Goal: Transaction & Acquisition: Purchase product/service

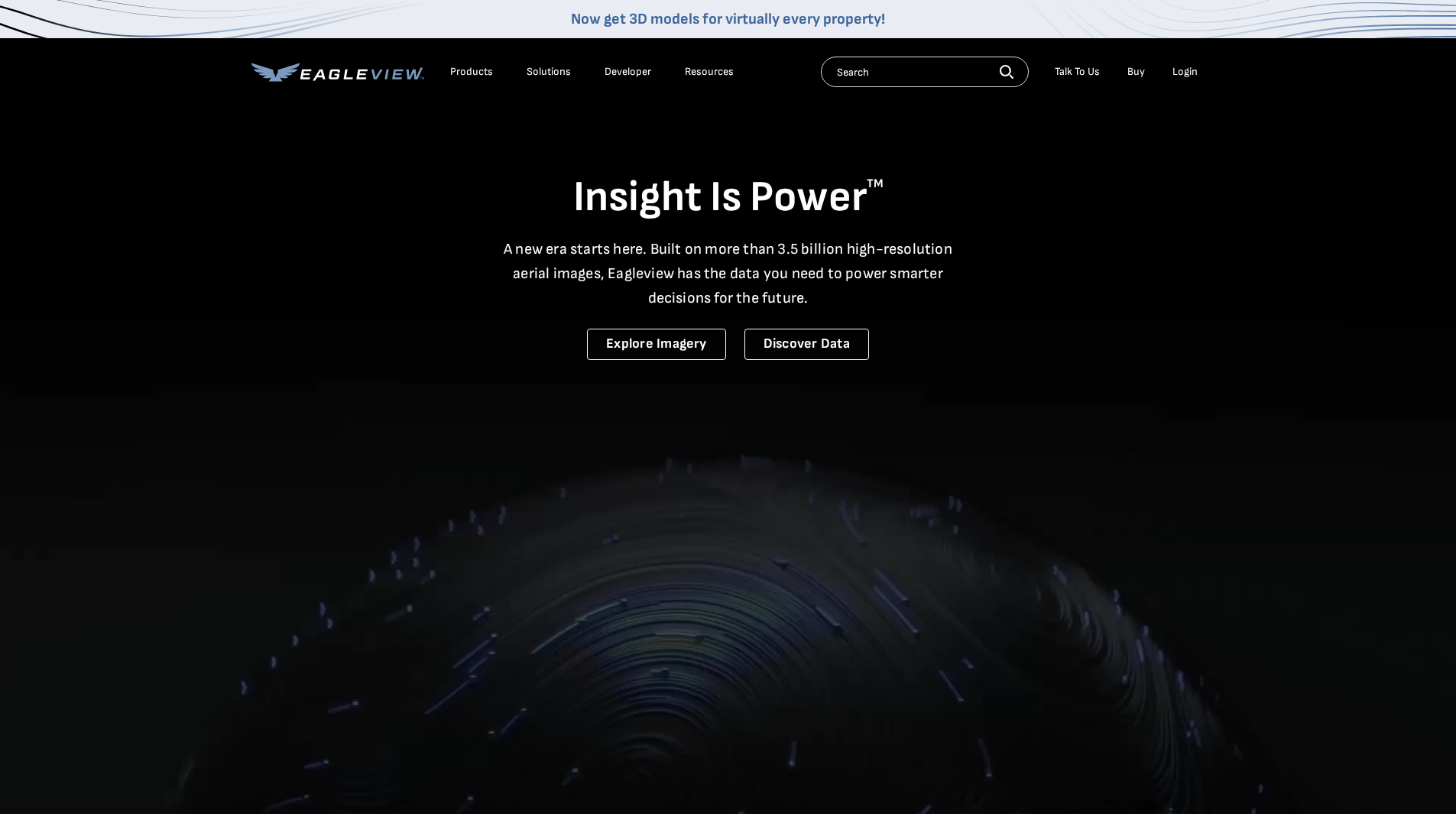
click at [1187, 71] on div "Login" at bounding box center [1185, 72] width 25 height 14
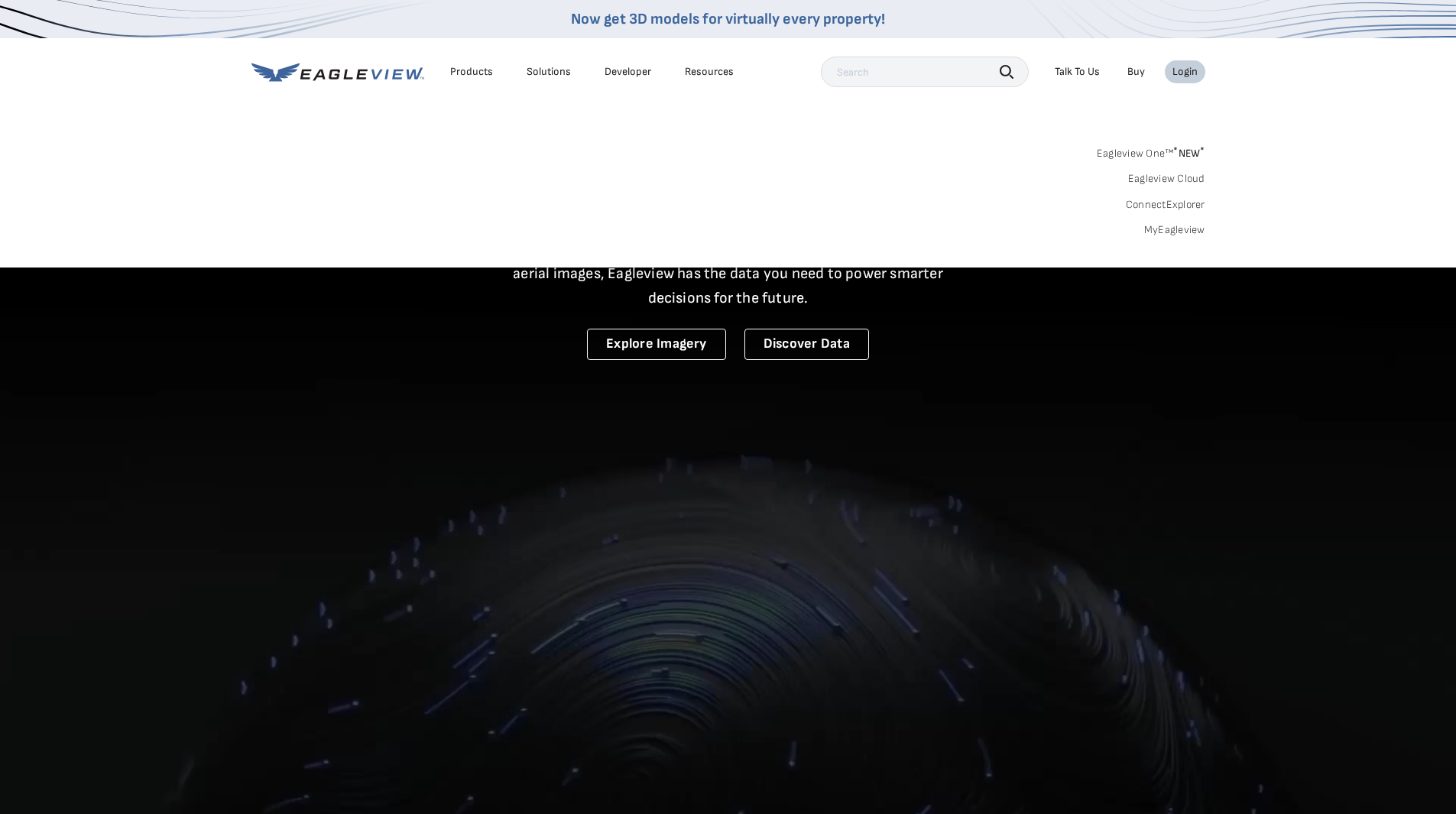
click at [1187, 71] on div "Login" at bounding box center [1185, 72] width 25 height 14
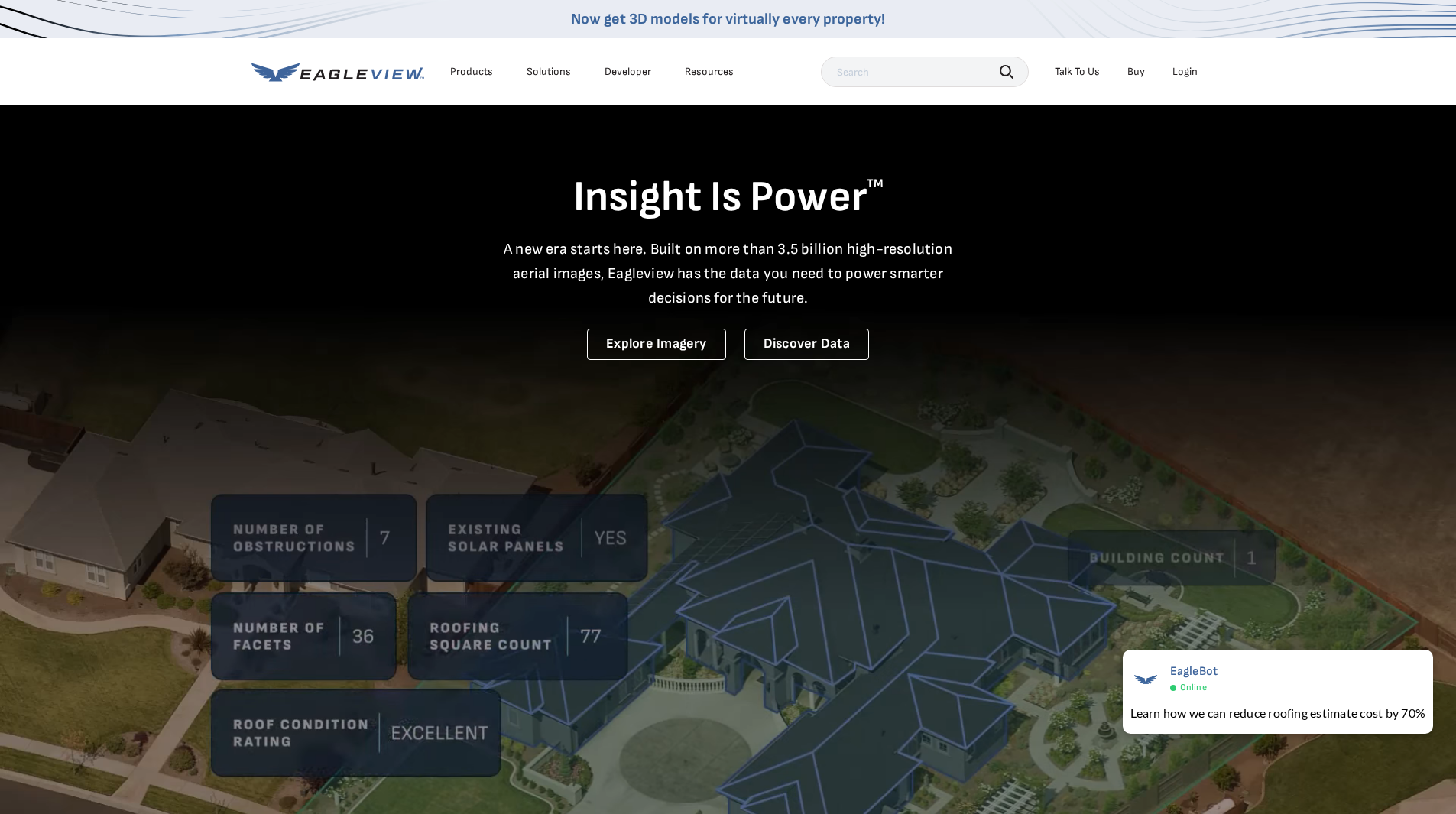
click at [1190, 76] on div "Login" at bounding box center [1185, 72] width 25 height 14
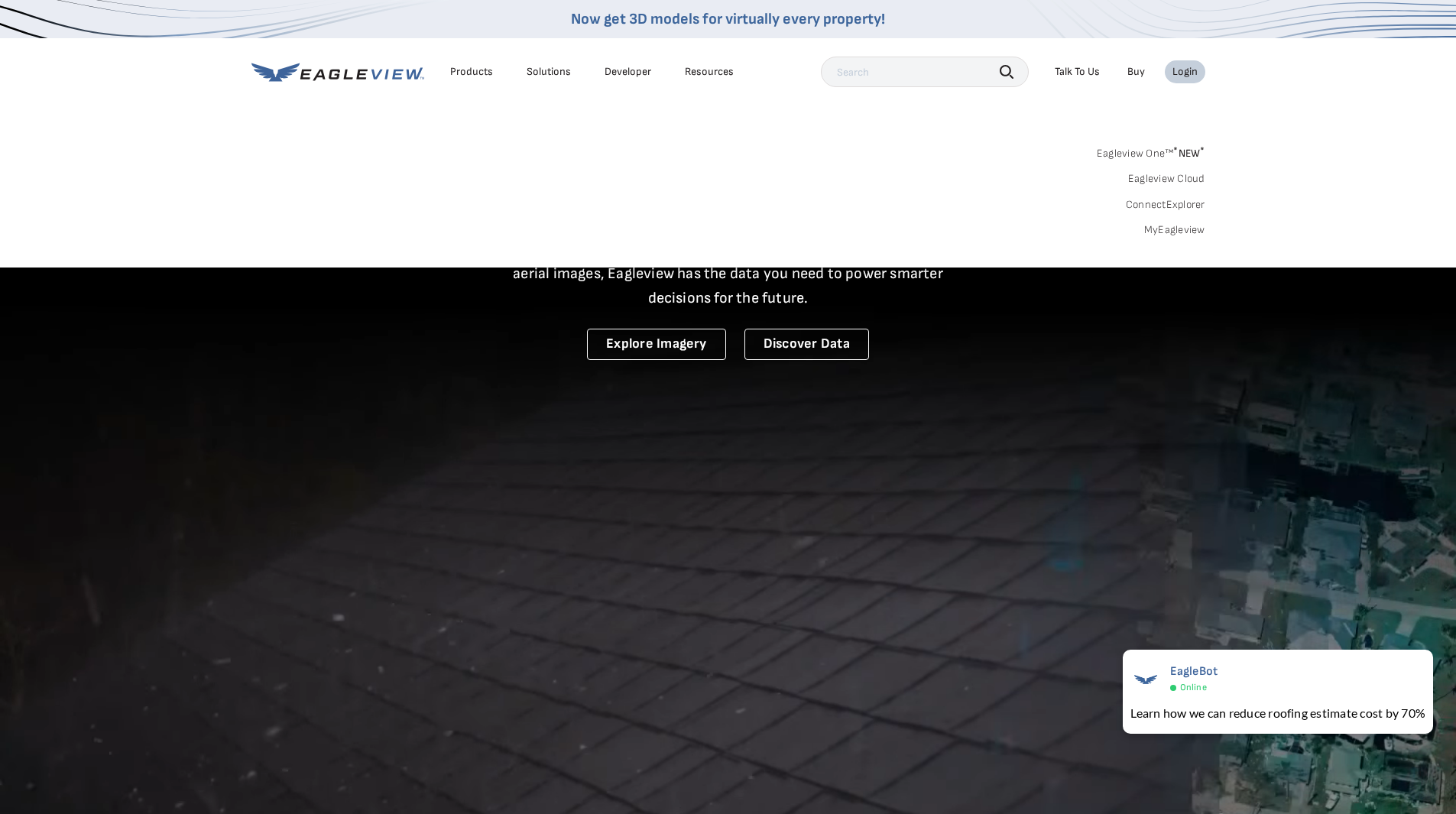
click at [1183, 230] on link "MyEagleview" at bounding box center [1175, 231] width 61 height 14
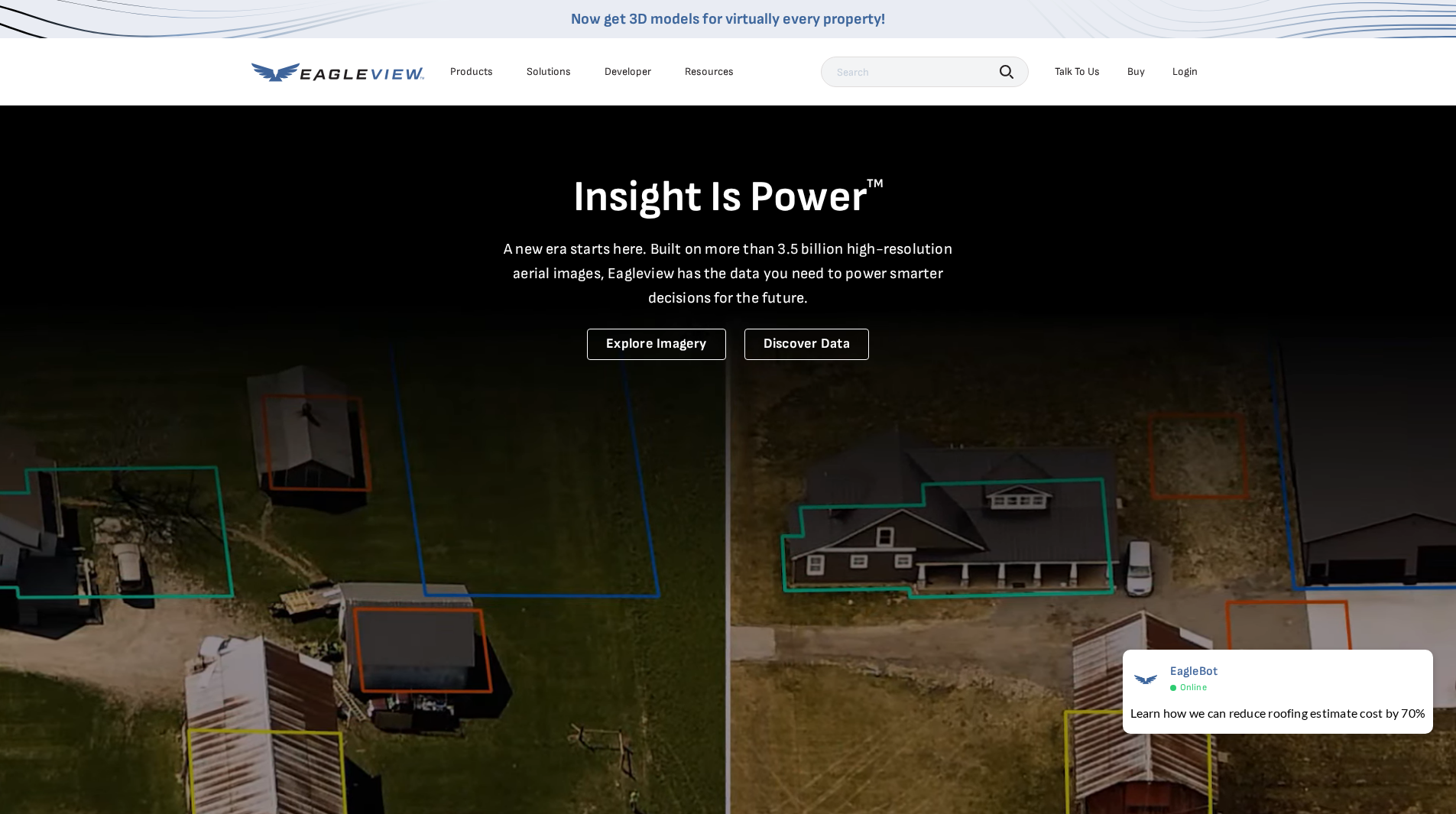
click at [1185, 74] on div "Login" at bounding box center [1185, 72] width 25 height 14
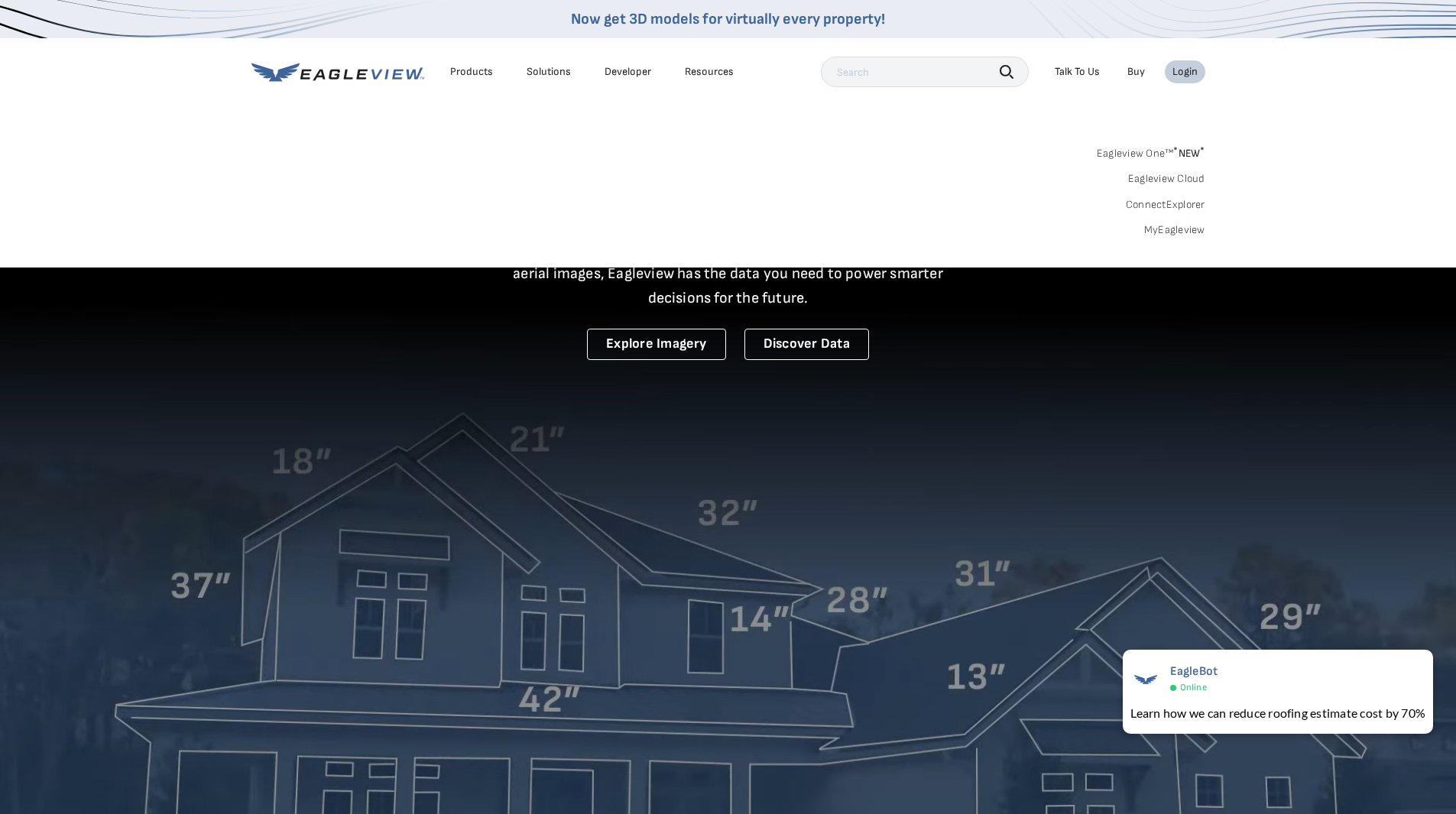
click at [1191, 228] on link "MyEagleview" at bounding box center [1175, 231] width 61 height 14
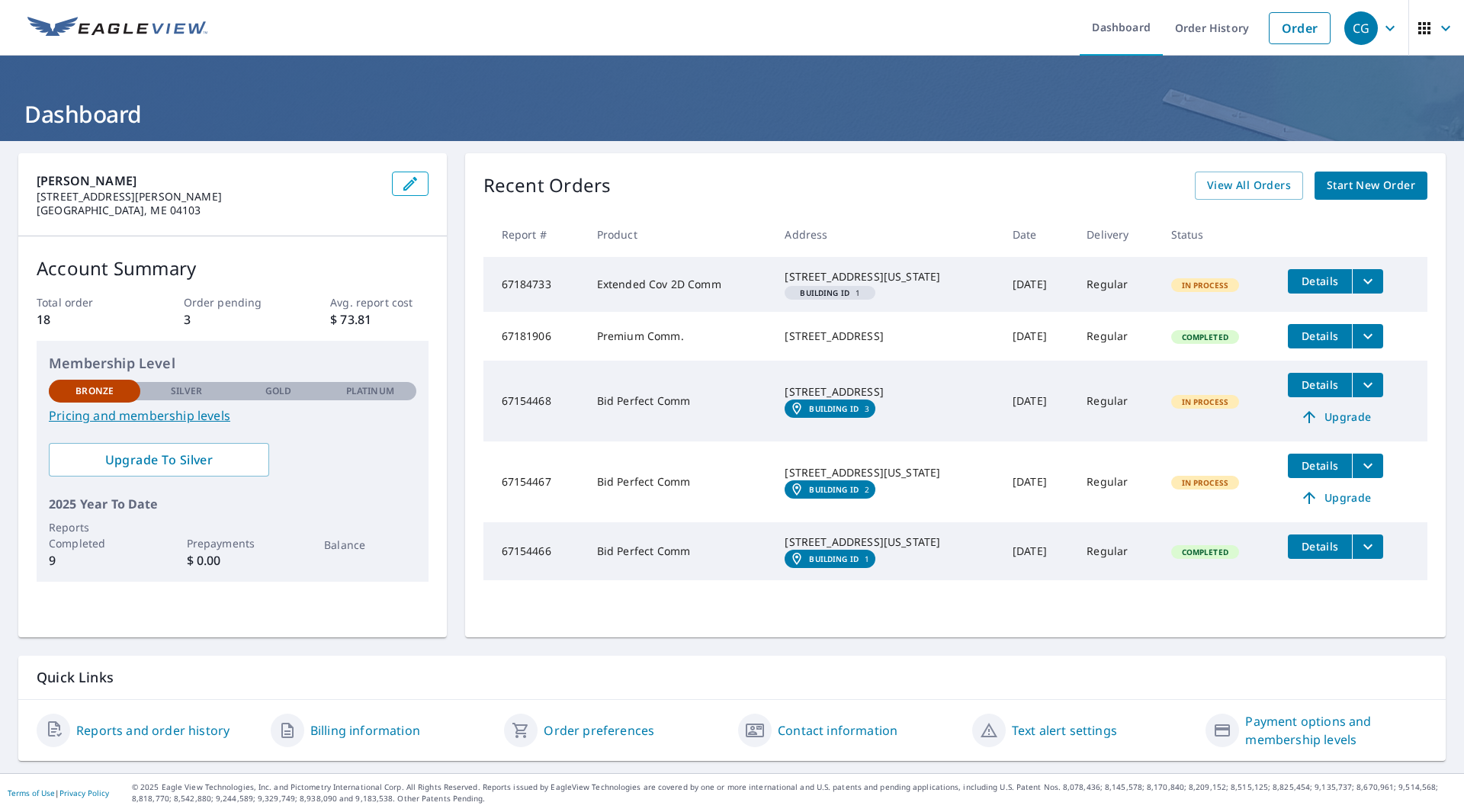
click at [1339, 186] on span "Start New Order" at bounding box center [1372, 186] width 89 height 19
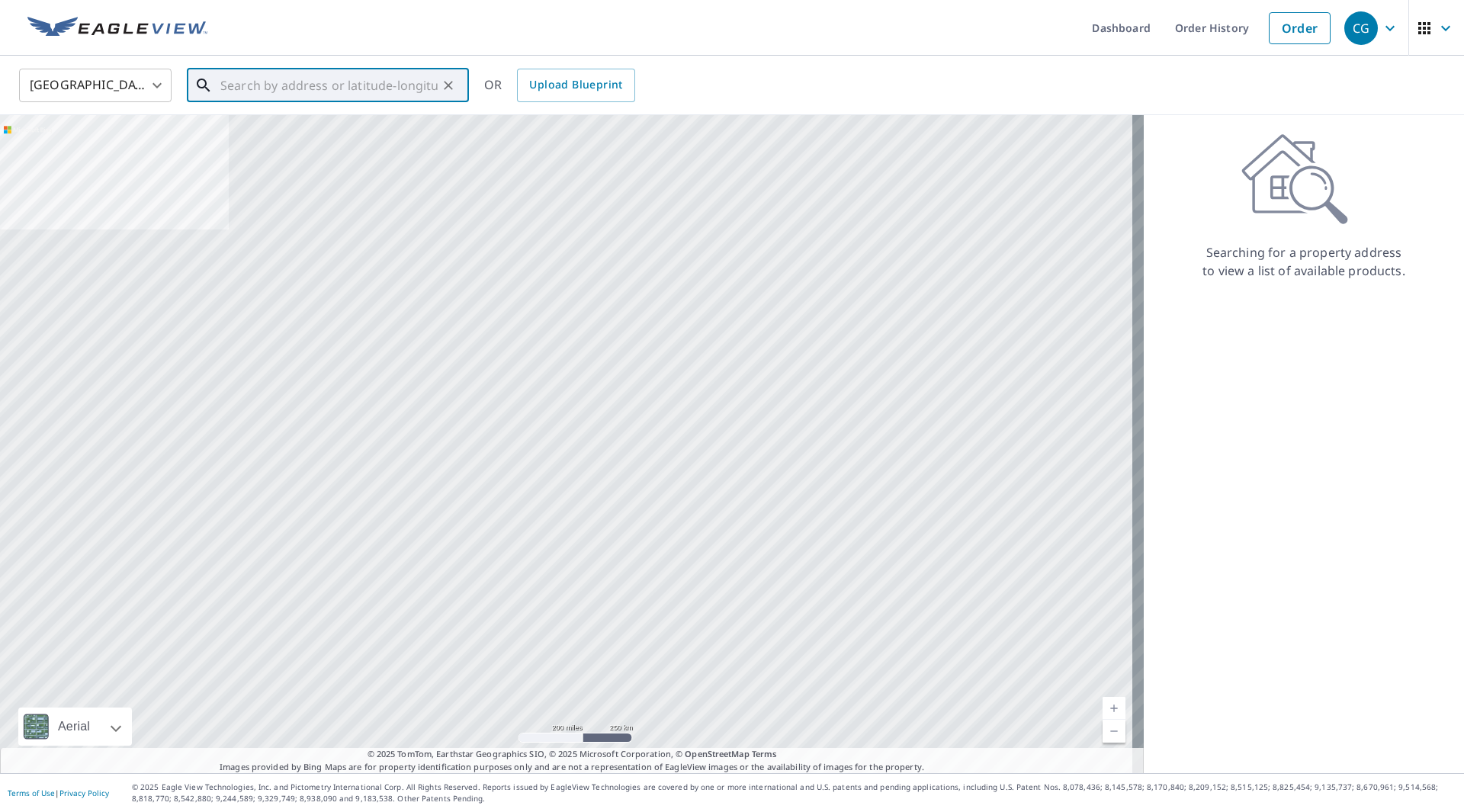
click at [351, 92] on input "text" at bounding box center [329, 85] width 217 height 43
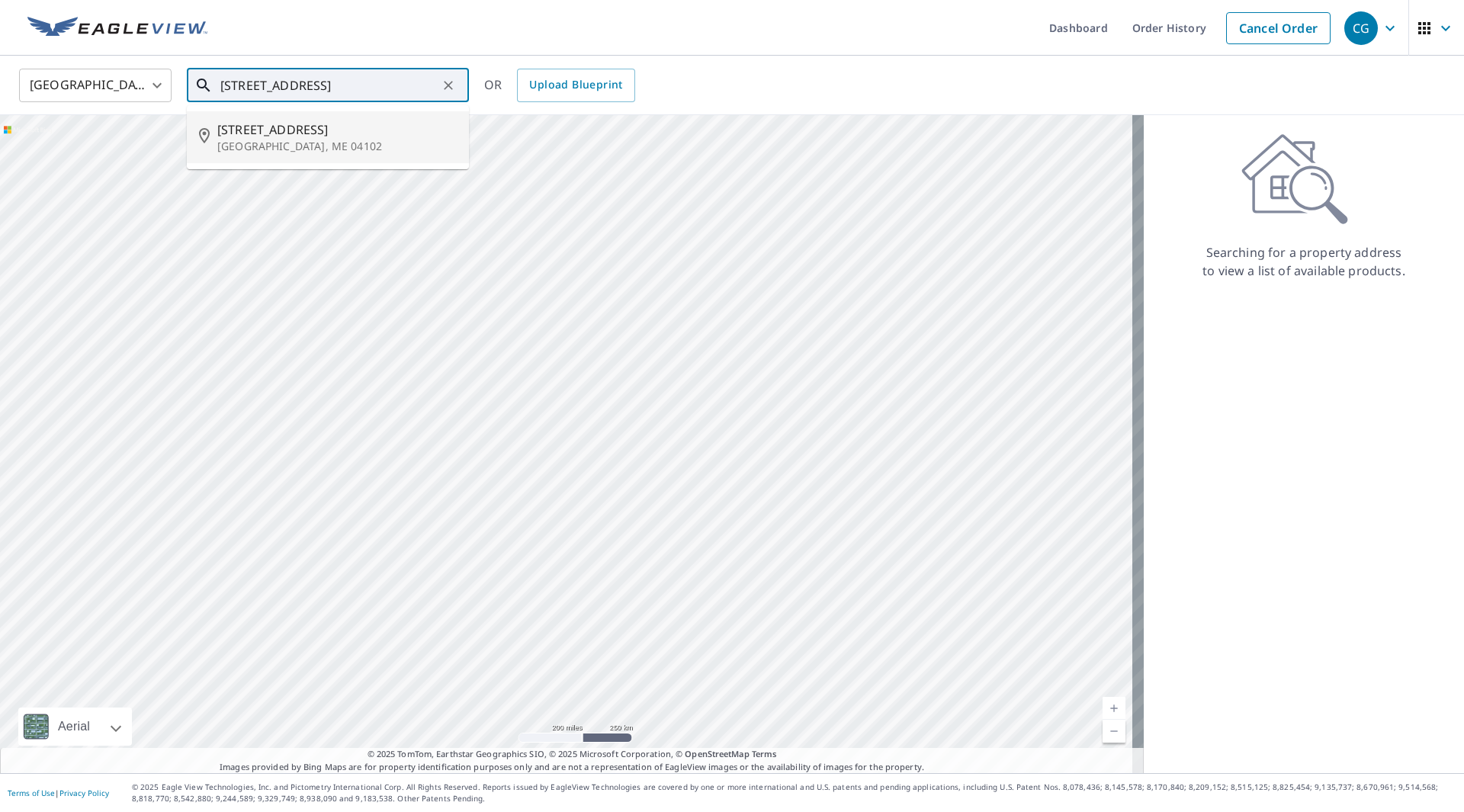
click at [295, 129] on span "[STREET_ADDRESS]" at bounding box center [336, 129] width 240 height 18
type input "595 Brighton Ave Portland, ME 04102"
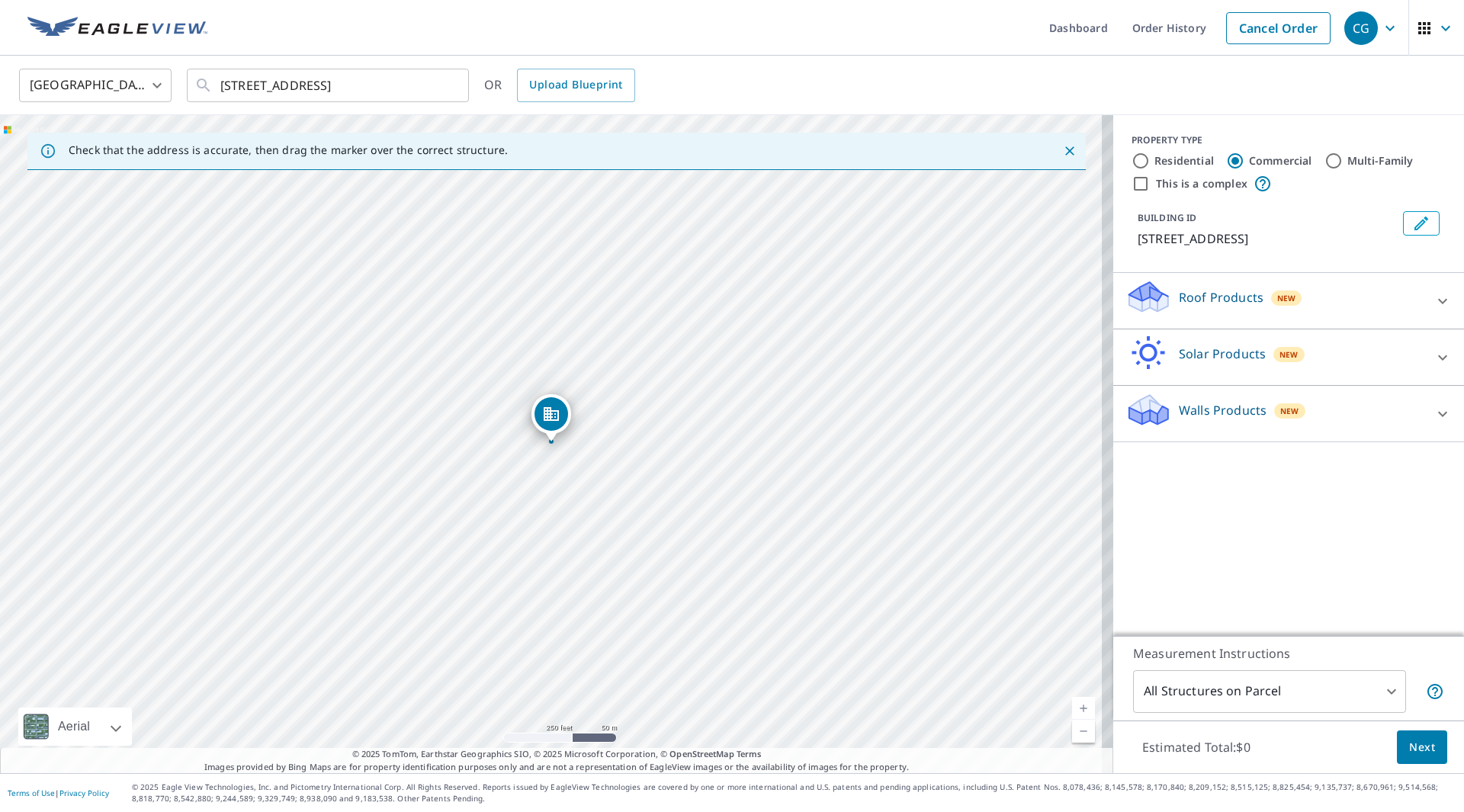
click at [591, 462] on div "595 Brighton Ave Portland, ME 04102" at bounding box center [557, 443] width 1114 height 658
click at [1073, 707] on link "Current Level 17, Zoom In" at bounding box center [1084, 708] width 23 height 23
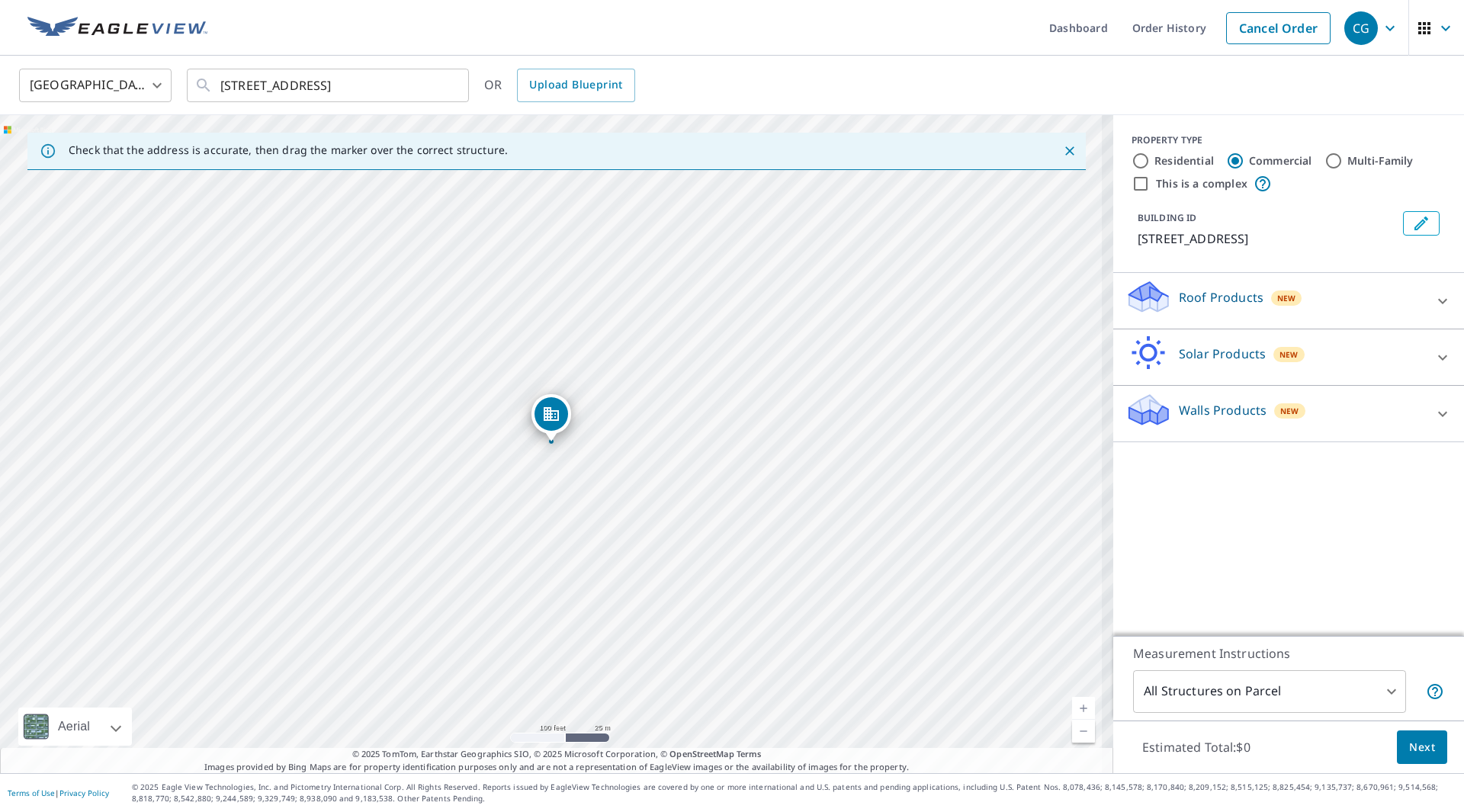
click at [1073, 707] on link "Current Level 18, Zoom In" at bounding box center [1084, 708] width 23 height 23
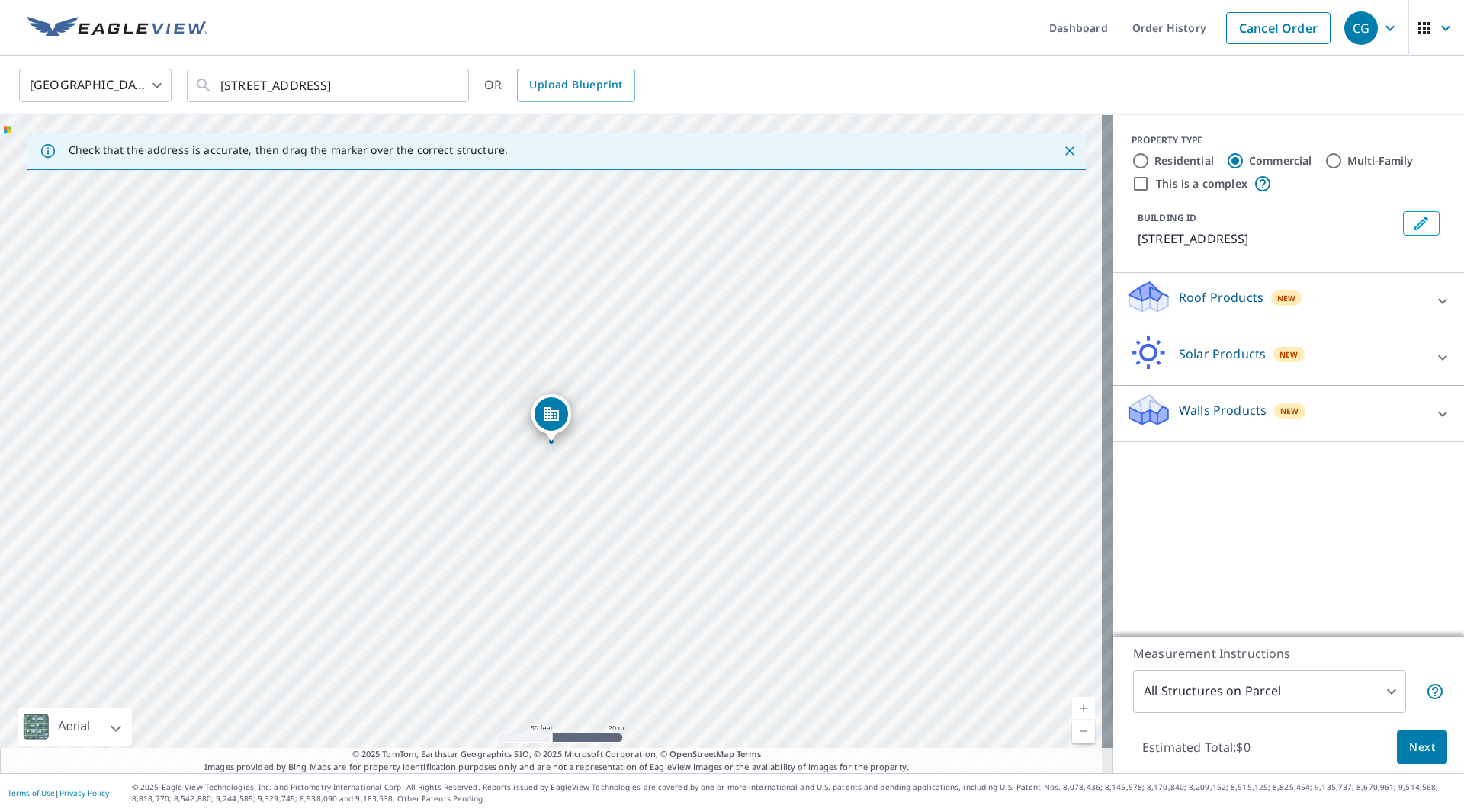
click at [1073, 707] on link "Current Level 19, Zoom In" at bounding box center [1084, 708] width 23 height 23
drag, startPoint x: 613, startPoint y: 504, endPoint x: 587, endPoint y: 480, distance: 35.4
click at [587, 480] on div "595 Brighton Ave Portland, ME 04102" at bounding box center [557, 443] width 1114 height 658
drag, startPoint x: 529, startPoint y: 390, endPoint x: 576, endPoint y: 398, distance: 47.7
click at [1134, 161] on input "Residential" at bounding box center [1141, 160] width 18 height 18
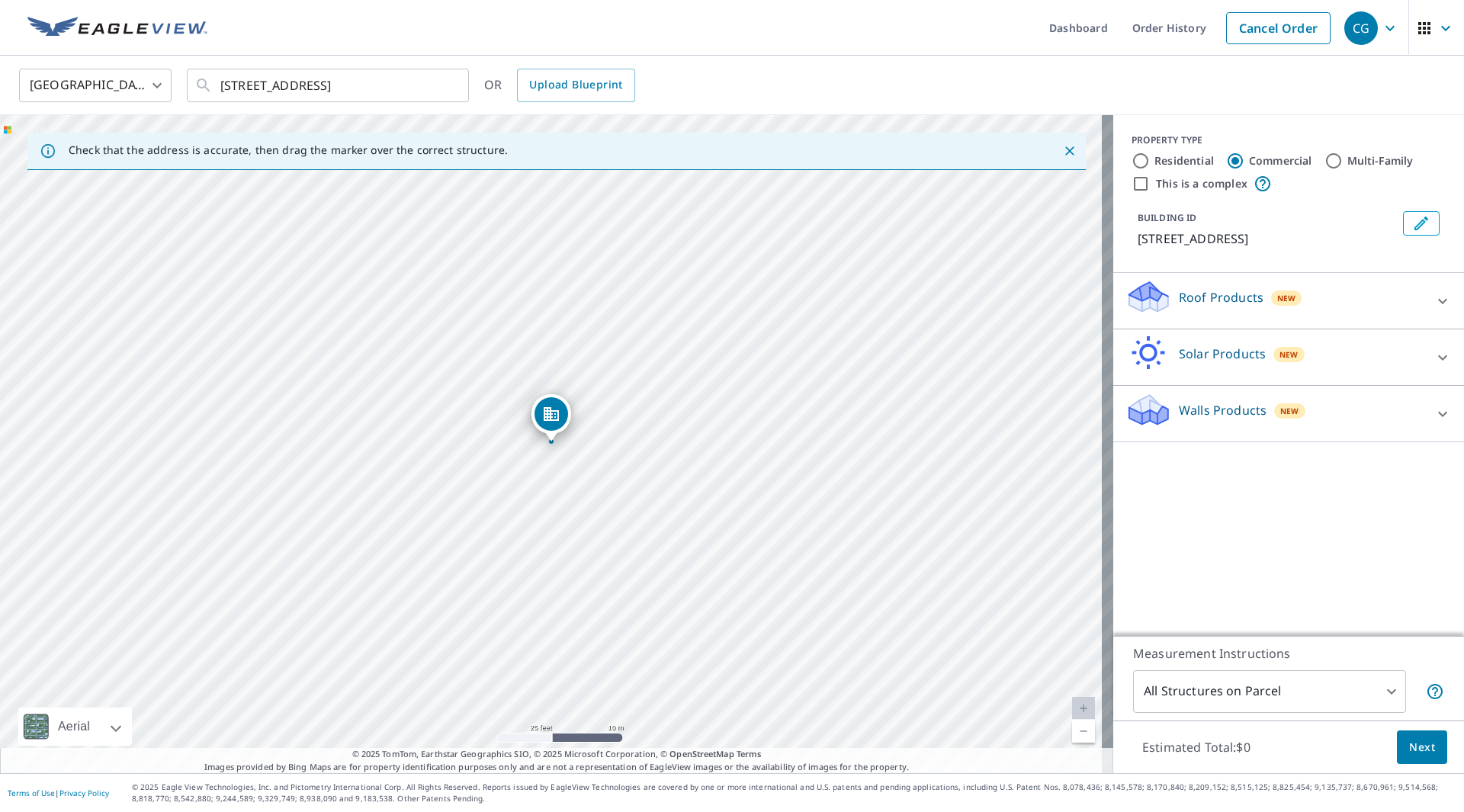
radio input "true"
type input "1"
click at [1425, 295] on div at bounding box center [1443, 301] width 37 height 37
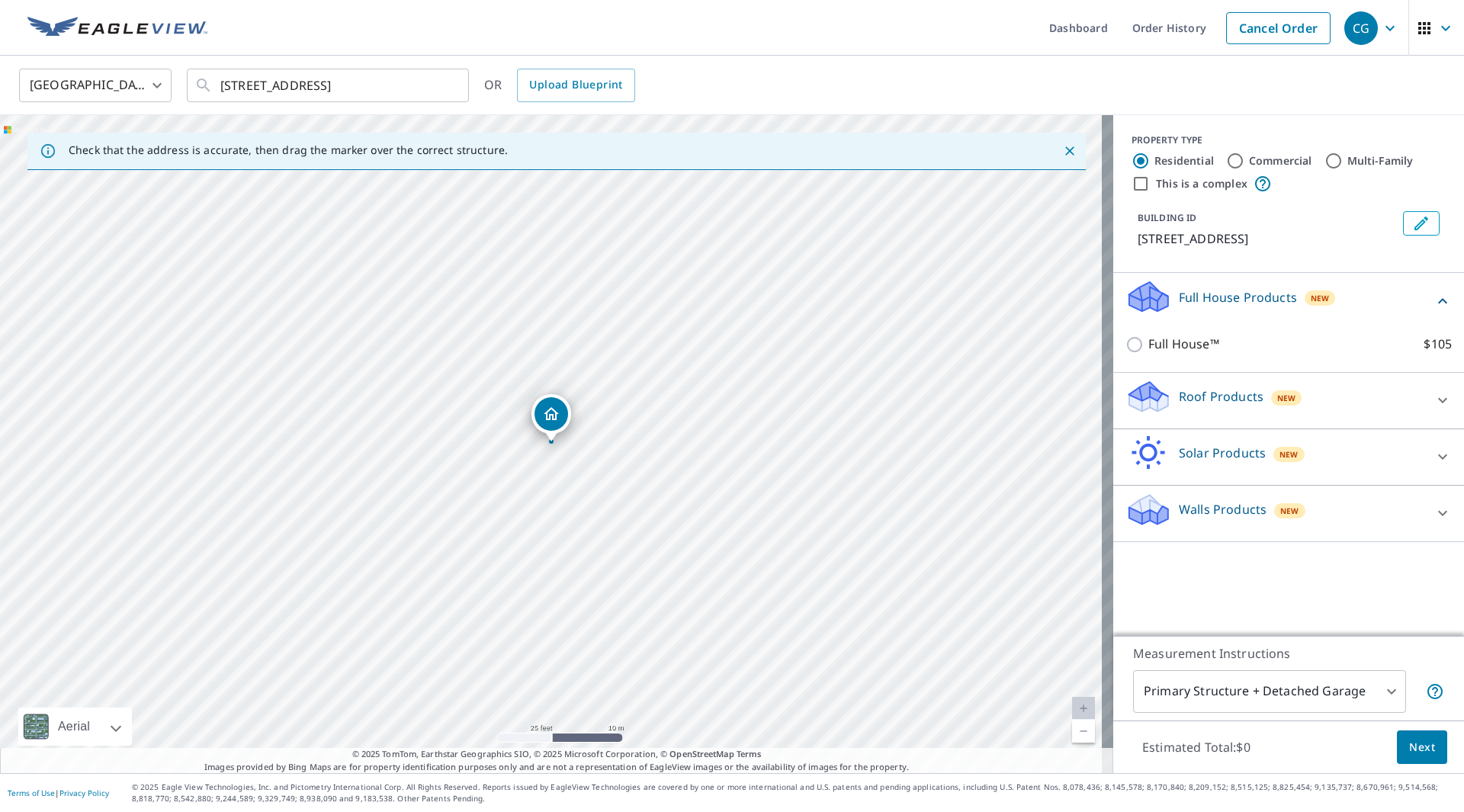
click at [1415, 295] on div "Full House Products New" at bounding box center [1280, 301] width 308 height 44
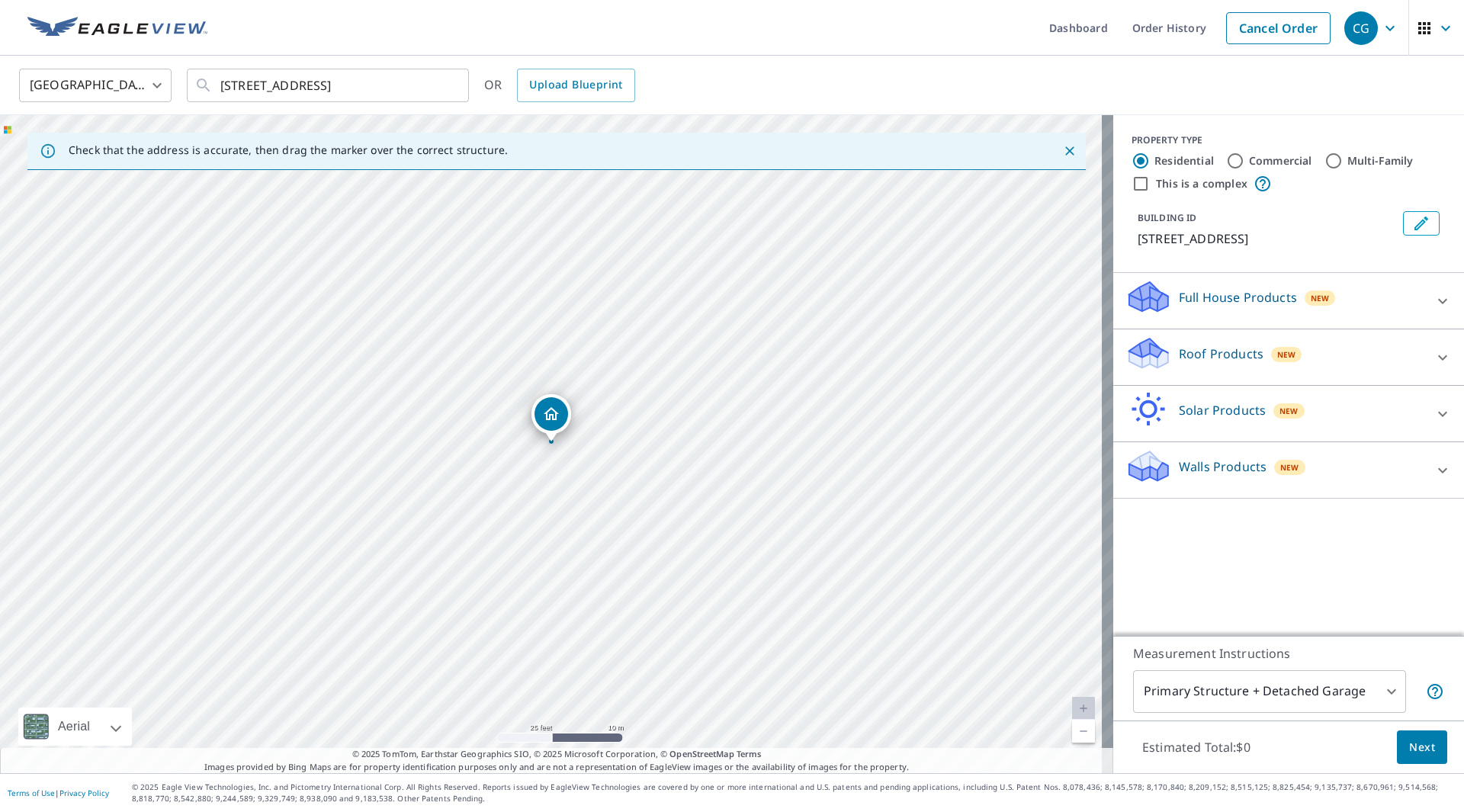
click at [1434, 357] on icon at bounding box center [1442, 357] width 18 height 18
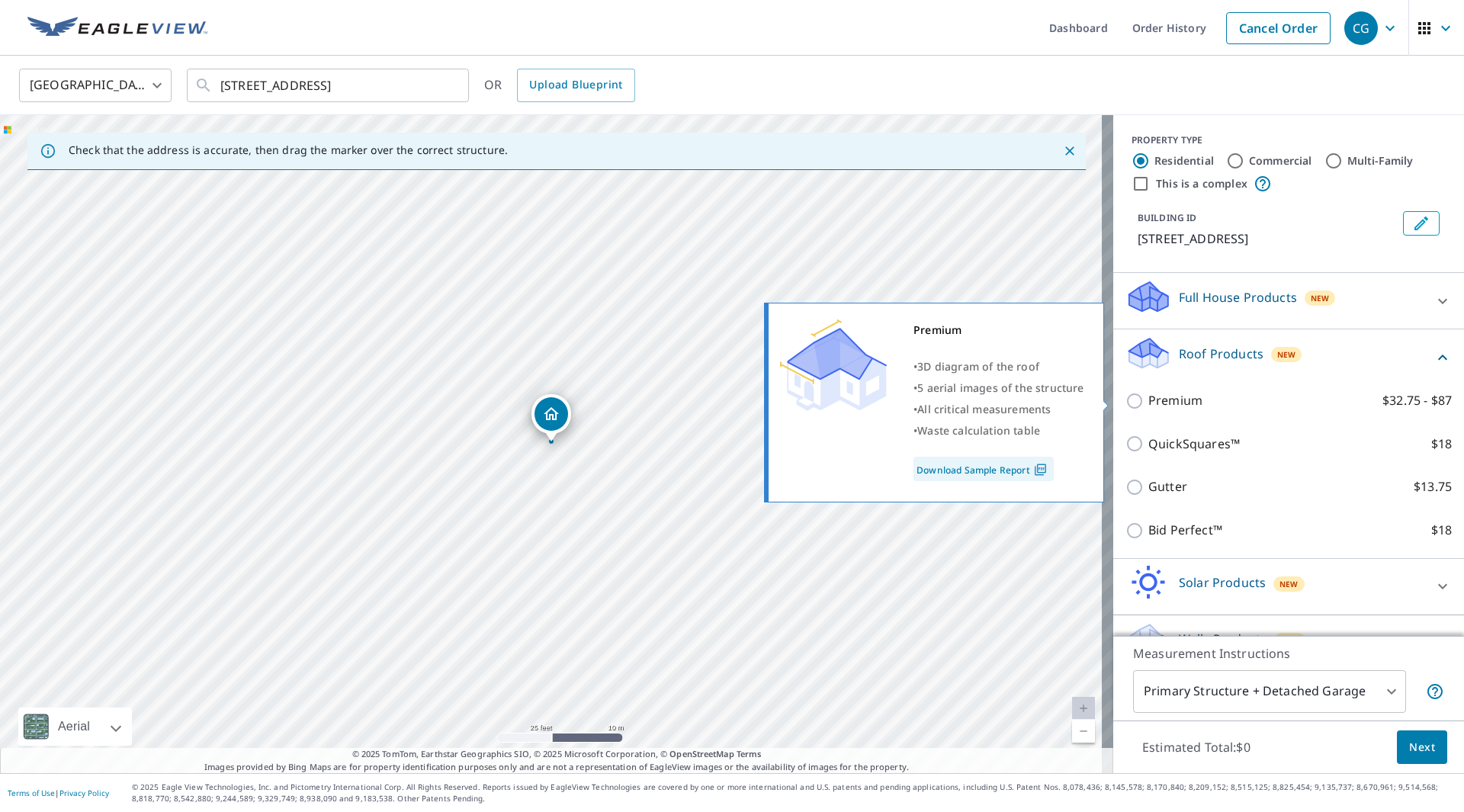
click at [1126, 400] on input "Premium $32.75 - $87" at bounding box center [1137, 401] width 23 height 18
checkbox input "true"
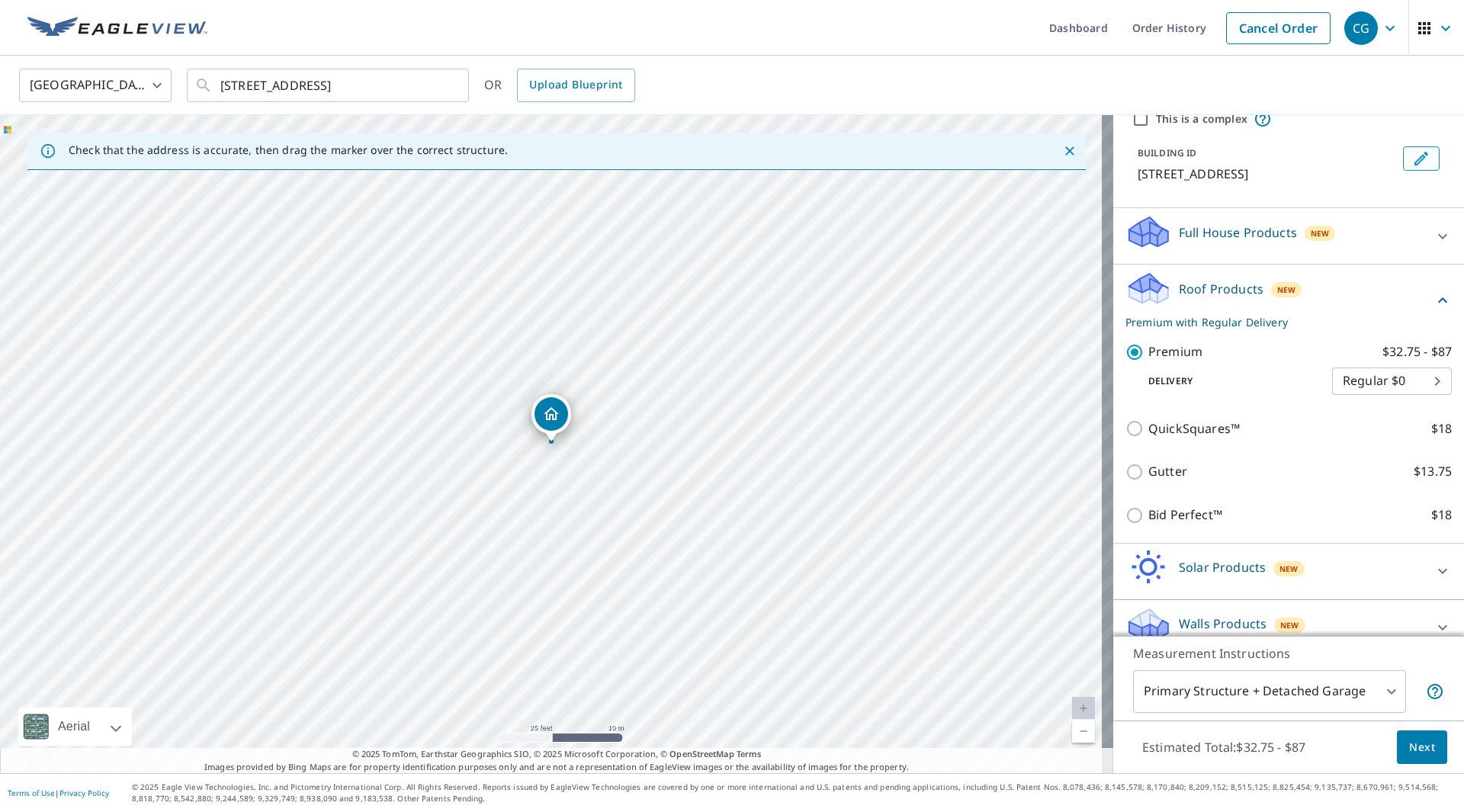
scroll to position [85, 0]
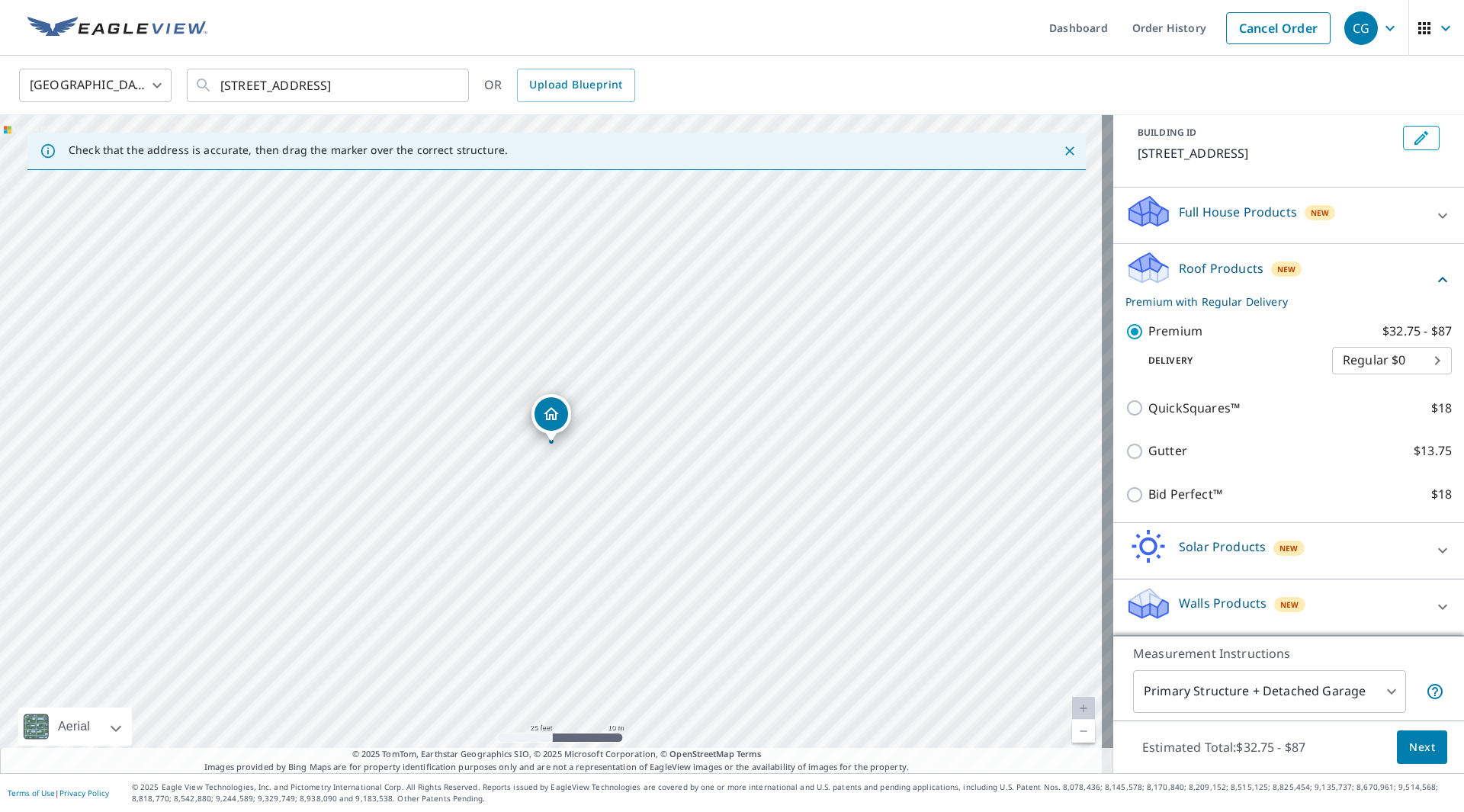
click at [1439, 606] on icon at bounding box center [1443, 607] width 10 height 5
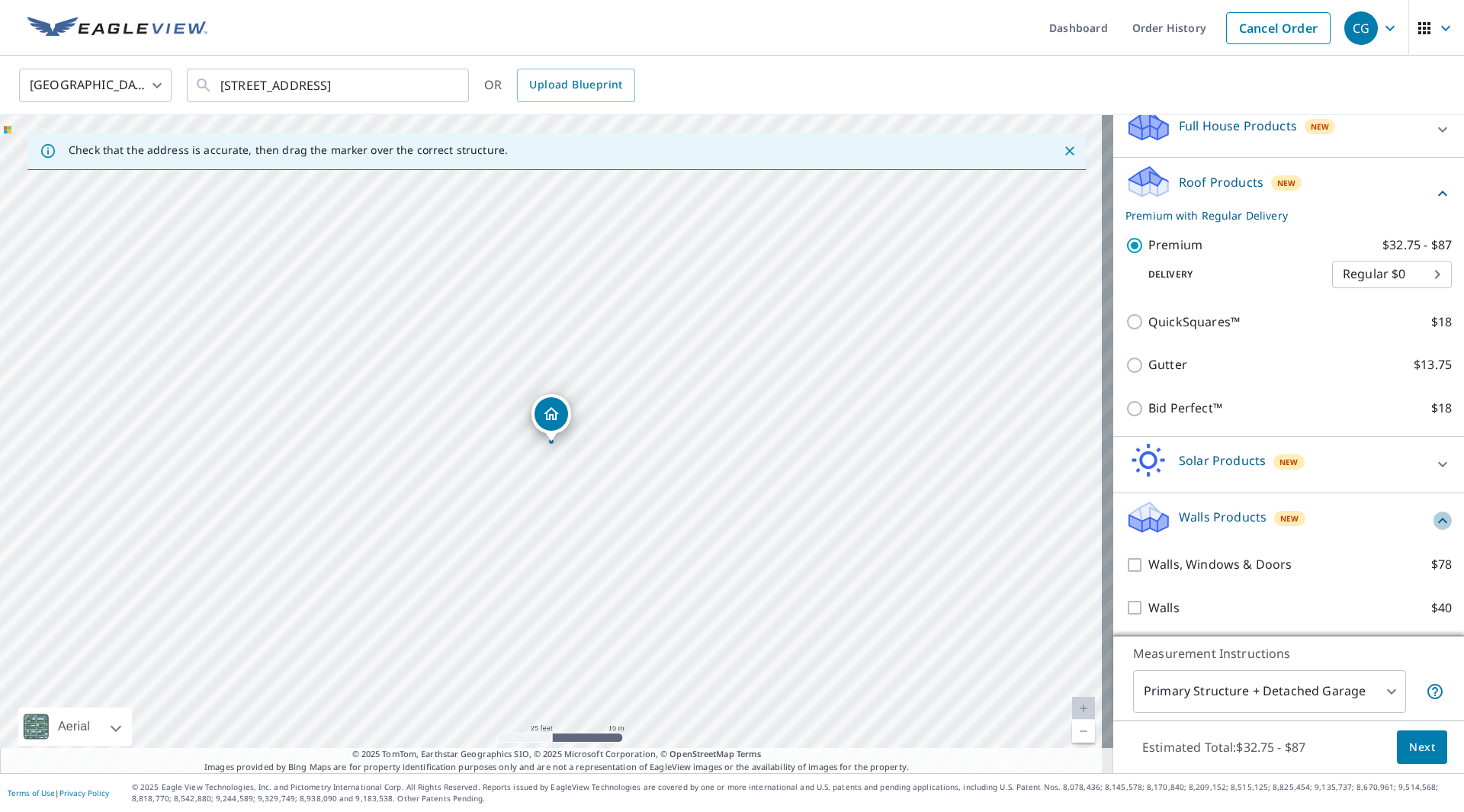
click at [1439, 521] on icon at bounding box center [1443, 520] width 10 height 5
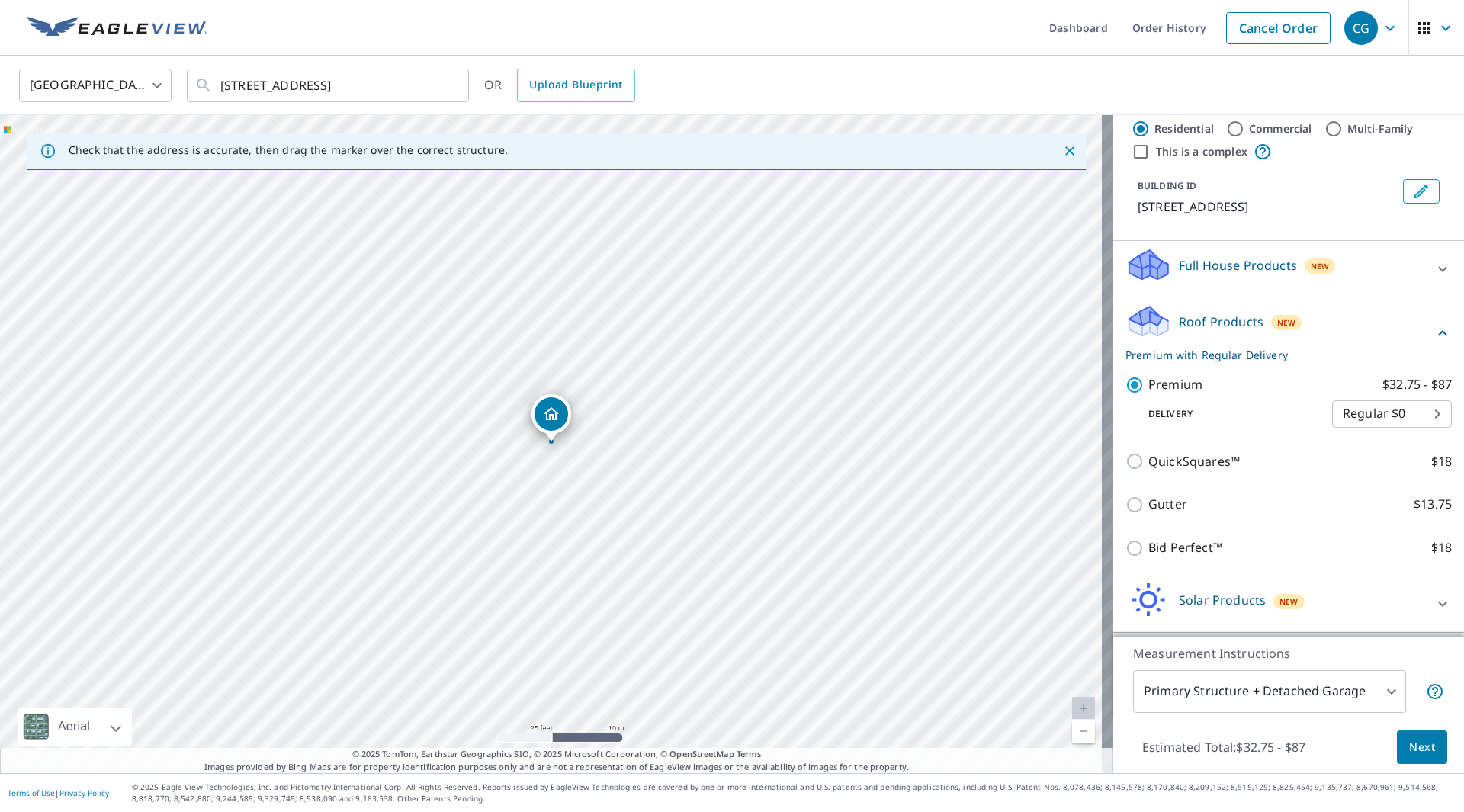
scroll to position [0, 0]
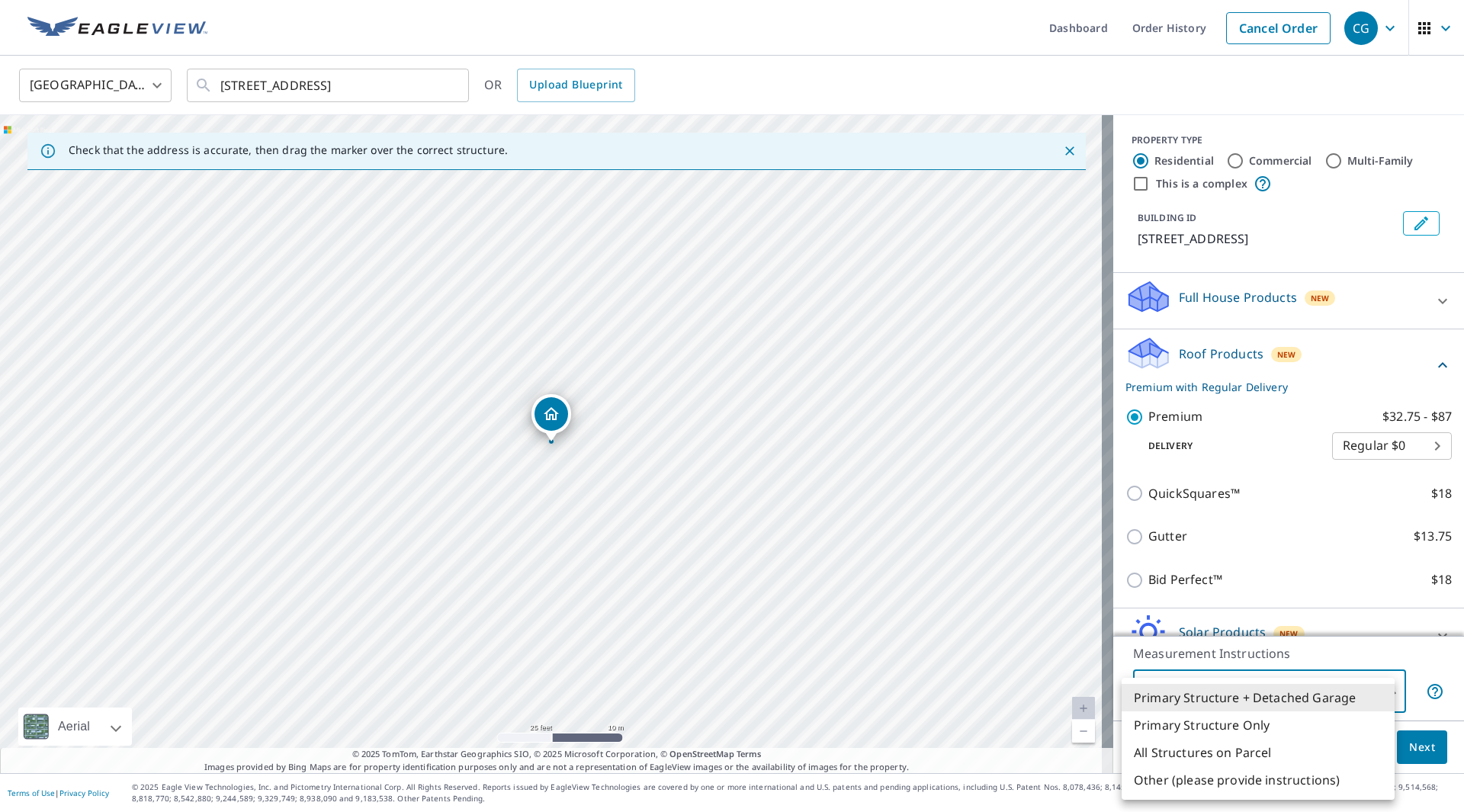
click at [1374, 687] on body "CG CG Dashboard Order History Cancel Order CG United States US ​ 595 Brighton A…" at bounding box center [732, 406] width 1464 height 812
click at [1257, 727] on li "Primary Structure Only" at bounding box center [1257, 726] width 273 height 28
type input "2"
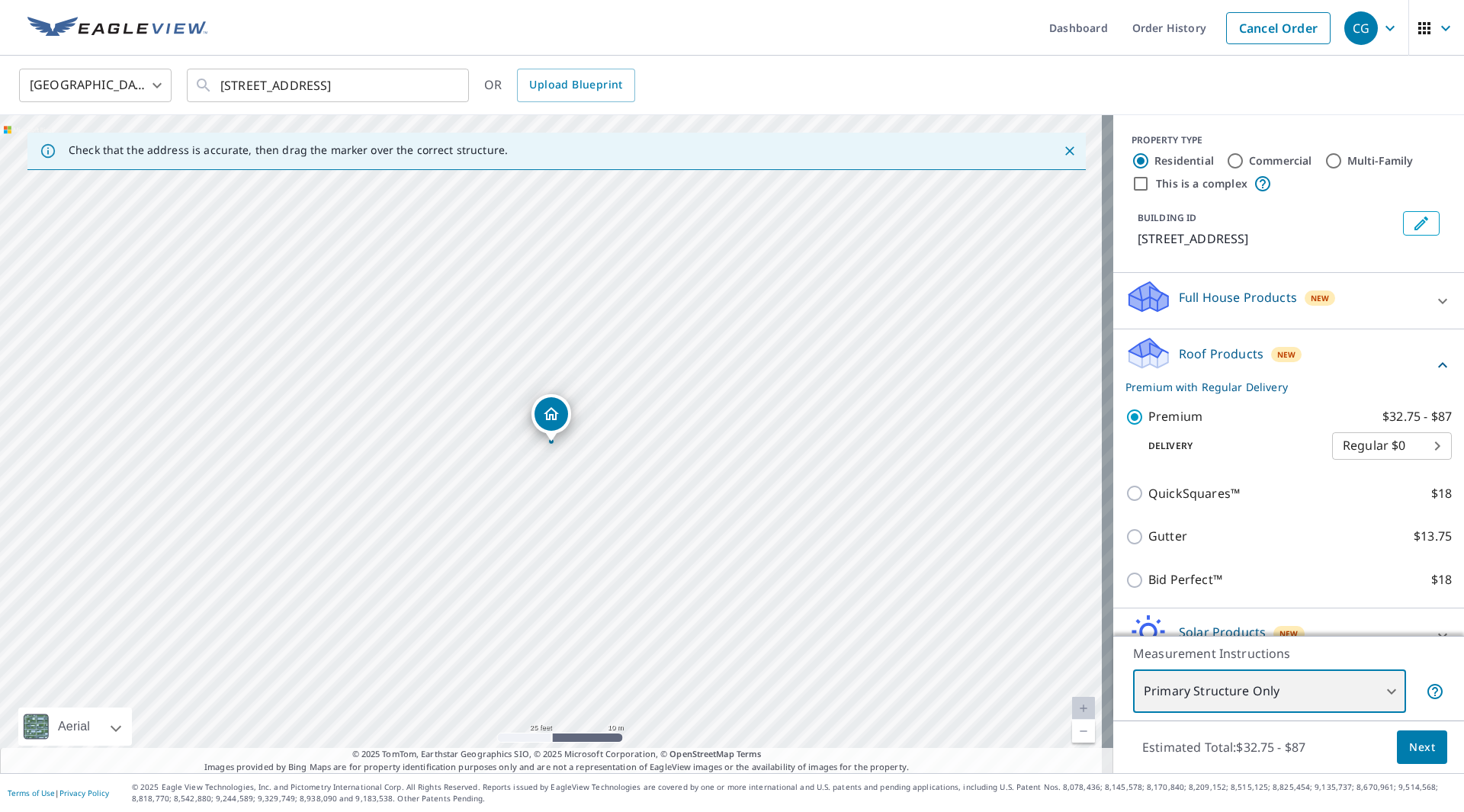
scroll to position [85, 0]
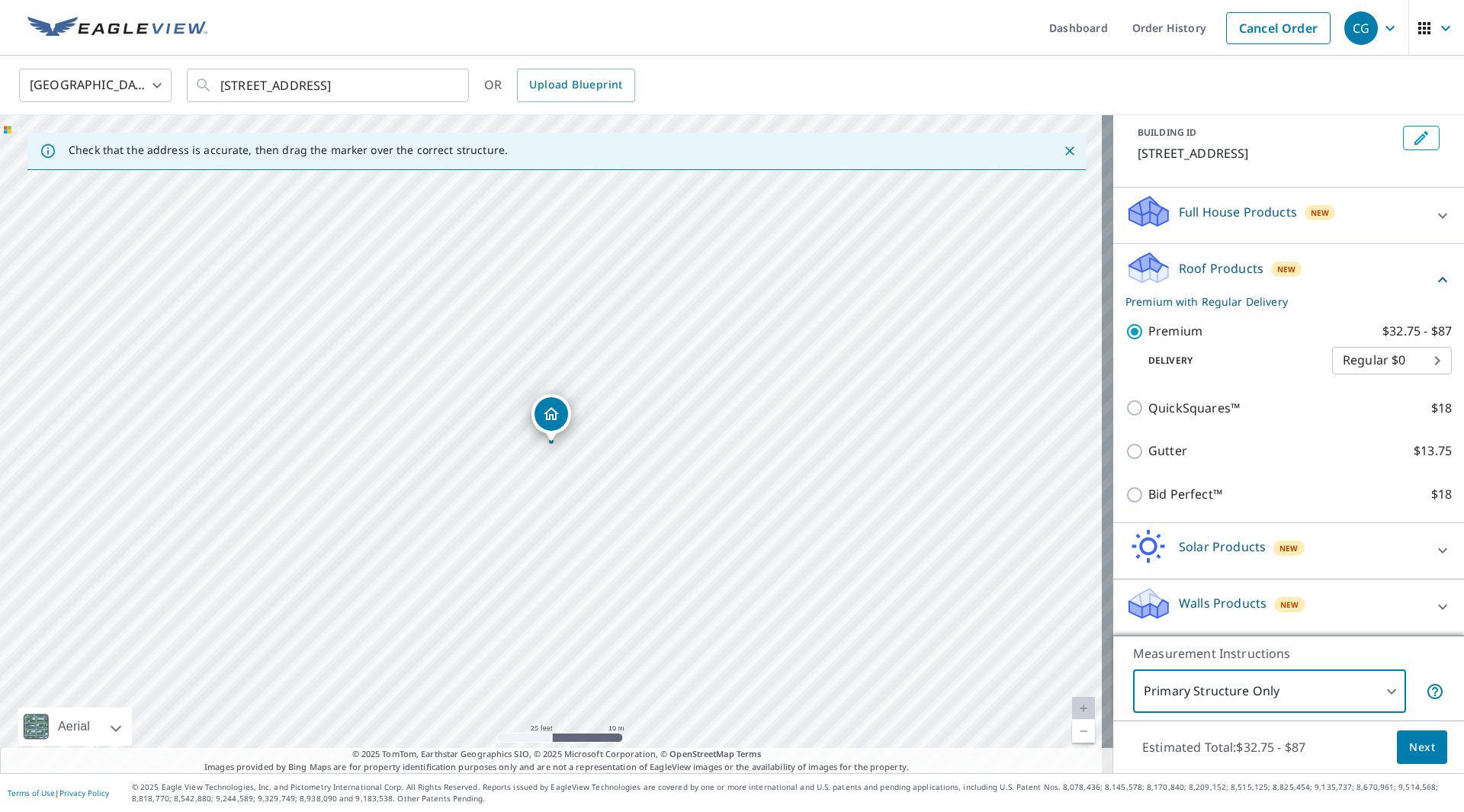
click at [1426, 748] on button "Next" at bounding box center [1422, 747] width 51 height 34
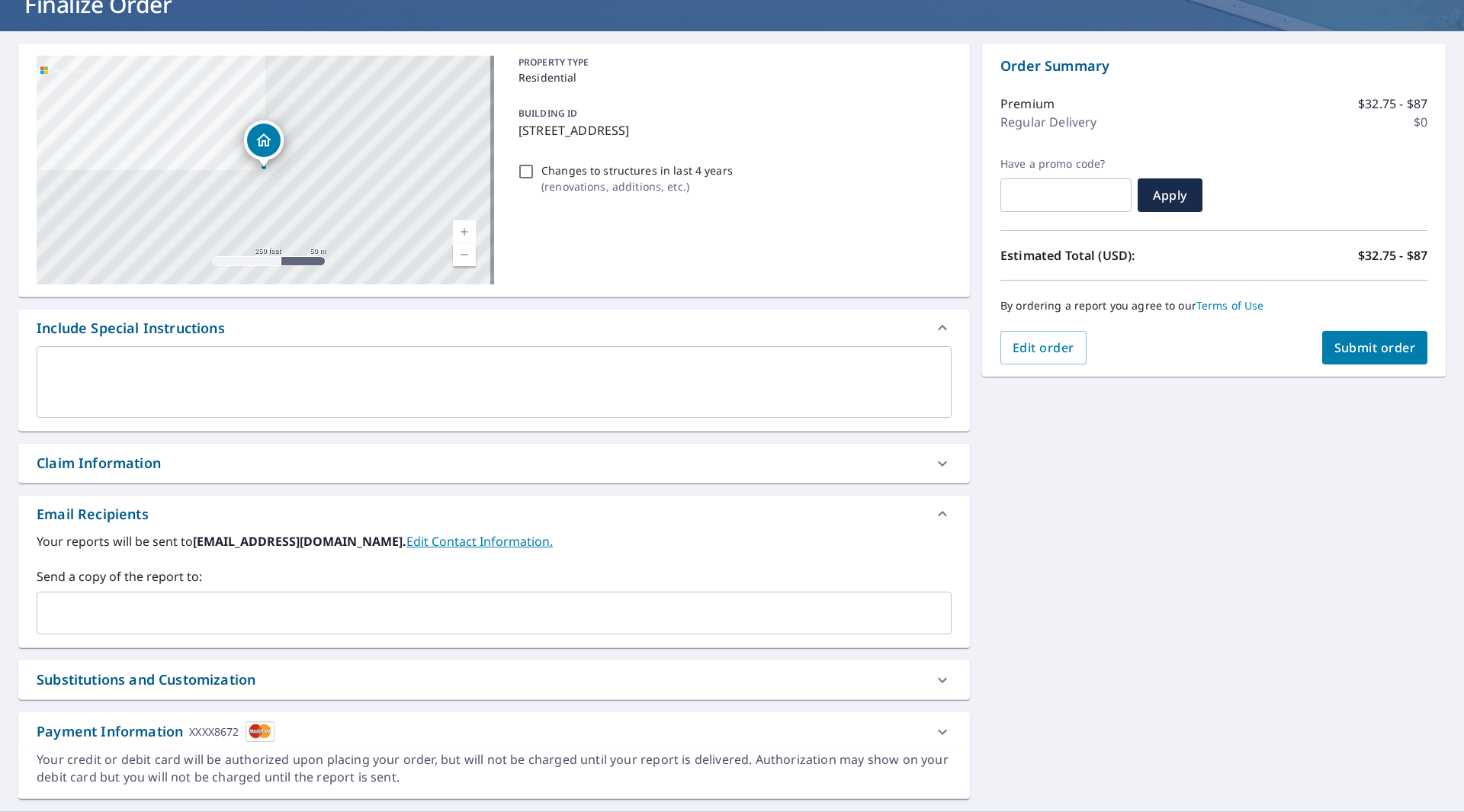
scroll to position [148, 0]
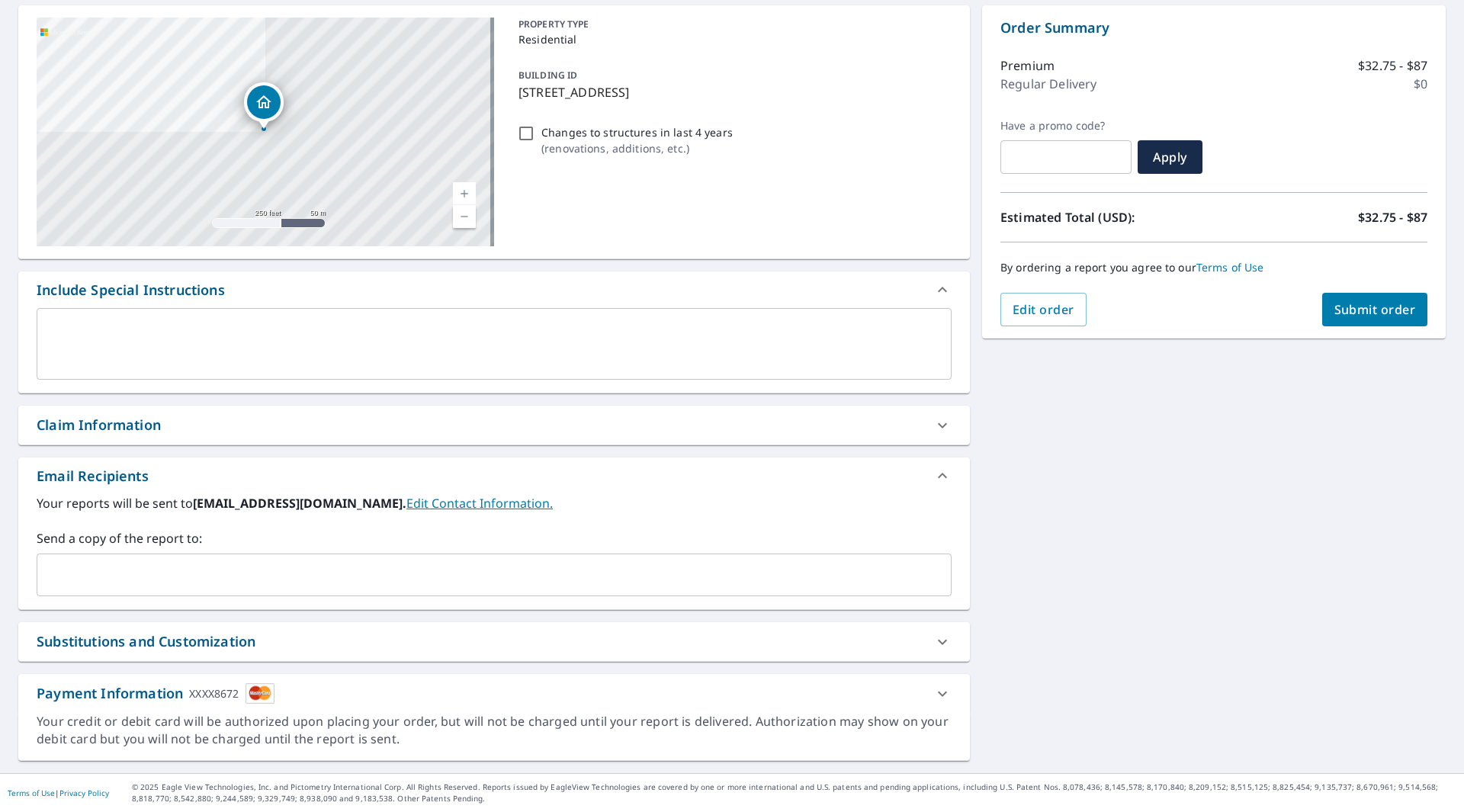
click at [227, 639] on div "Substitutions and Customization" at bounding box center [146, 642] width 219 height 21
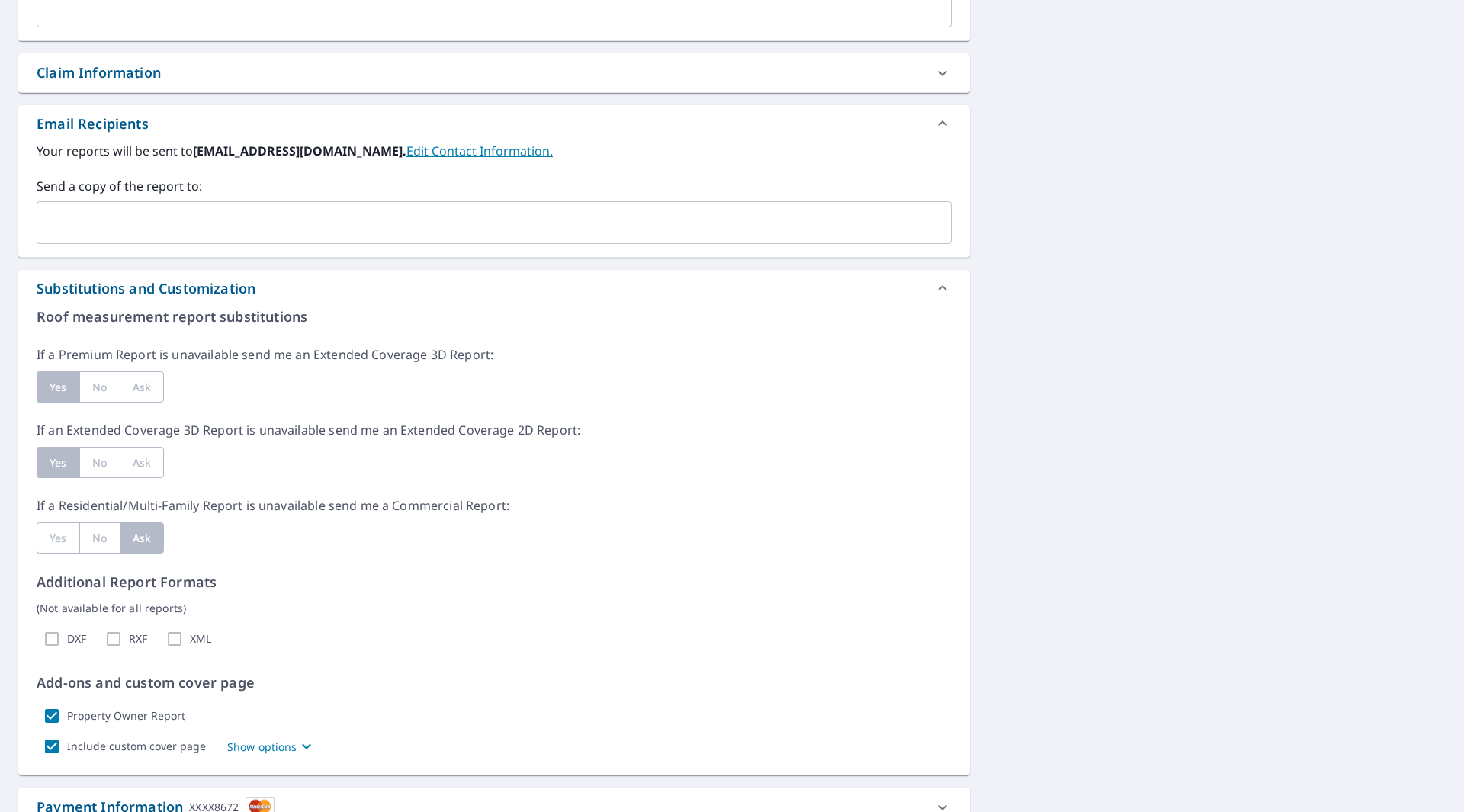
scroll to position [512, 0]
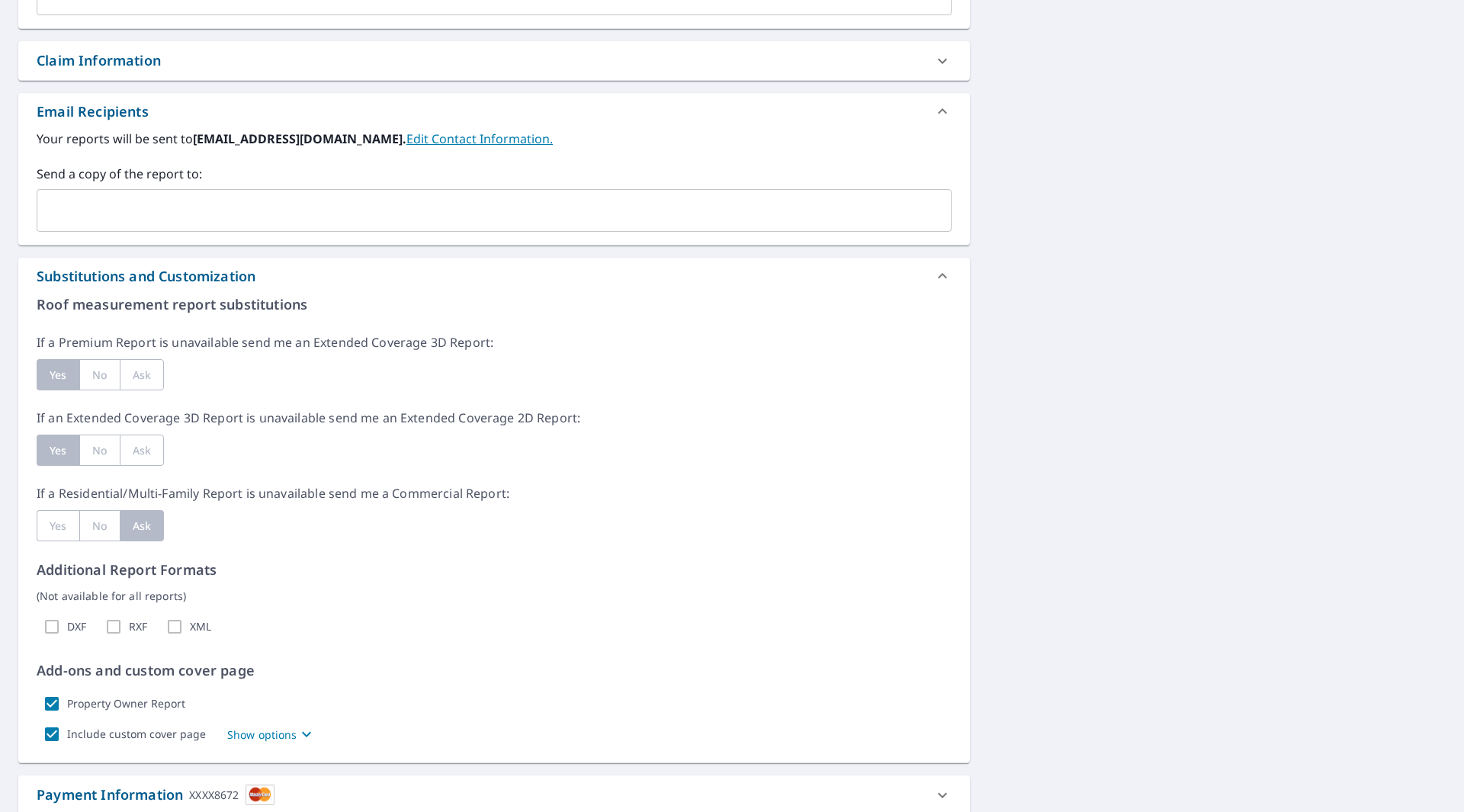
click at [176, 626] on div "XML" at bounding box center [186, 626] width 52 height 30
click at [113, 625] on div "RXF" at bounding box center [123, 626] width 49 height 30
click at [54, 629] on div "DXF" at bounding box center [61, 626] width 50 height 30
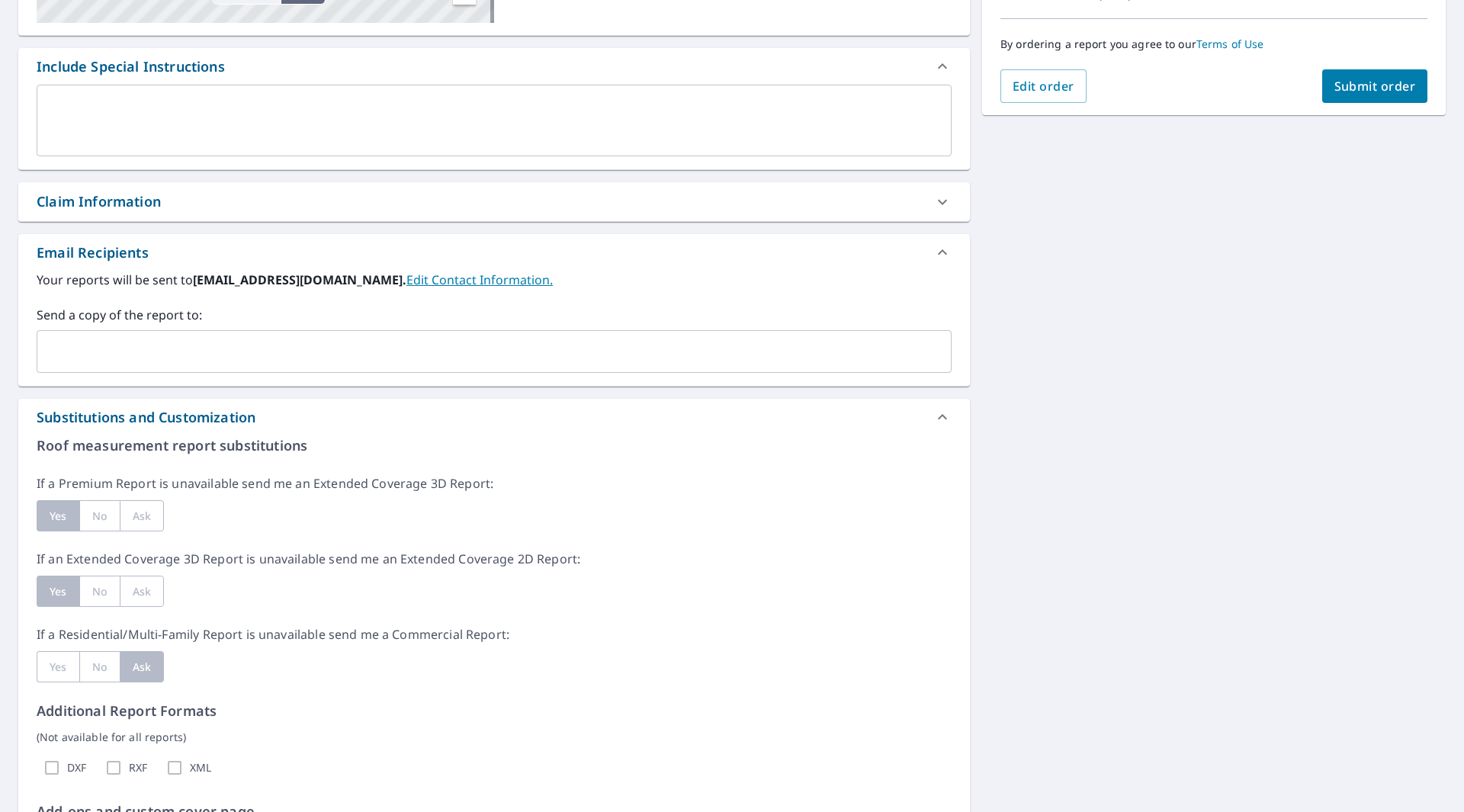
scroll to position [3, 0]
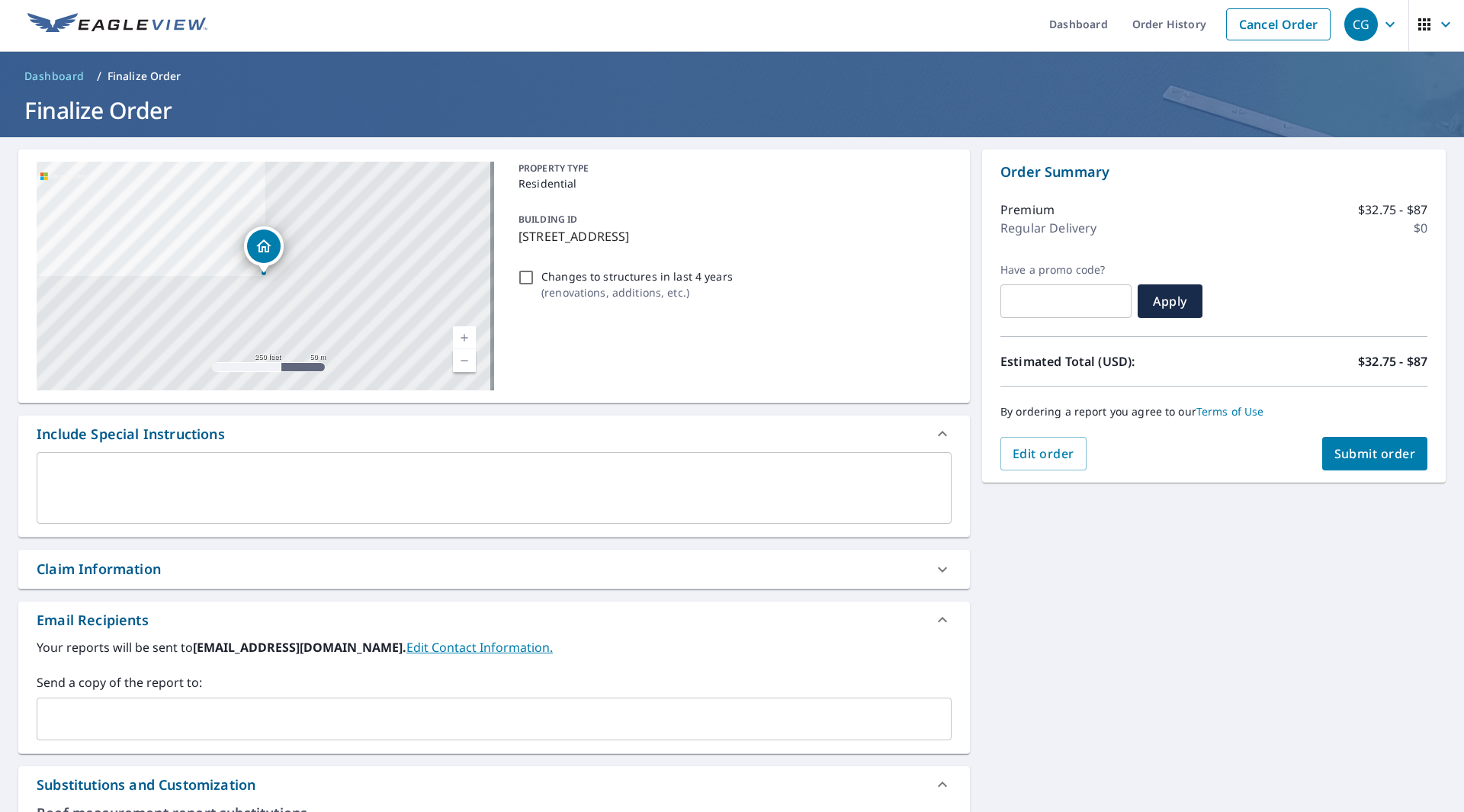
click at [1444, 289] on div "595 Brighton Ave Portland, ME 04102 Aerial Road A standard road map Aerial A de…" at bounding box center [732, 761] width 1464 height 1246
click at [1354, 452] on span "Submit order" at bounding box center [1376, 453] width 82 height 17
checkbox input "true"
